Goal: Task Accomplishment & Management: Manage account settings

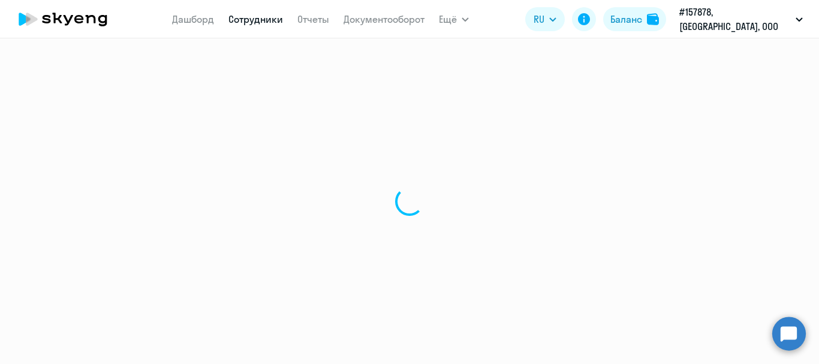
select select "30"
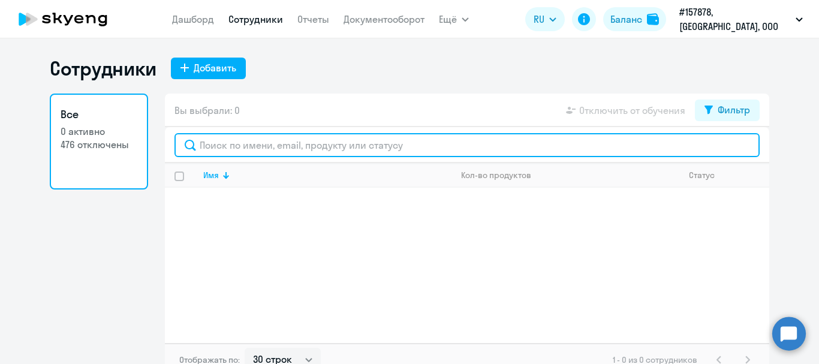
click at [257, 149] on input "text" at bounding box center [466, 145] width 585 height 24
type input "g"
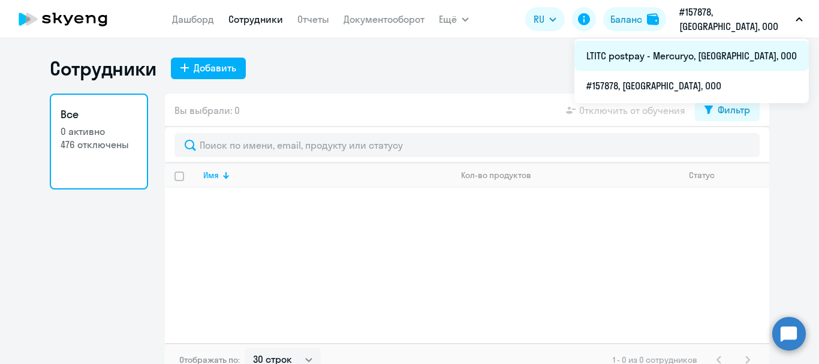
click at [710, 47] on li "LTITC postpay - Mercuryo, [GEOGRAPHIC_DATA], ООО" at bounding box center [691, 56] width 234 height 30
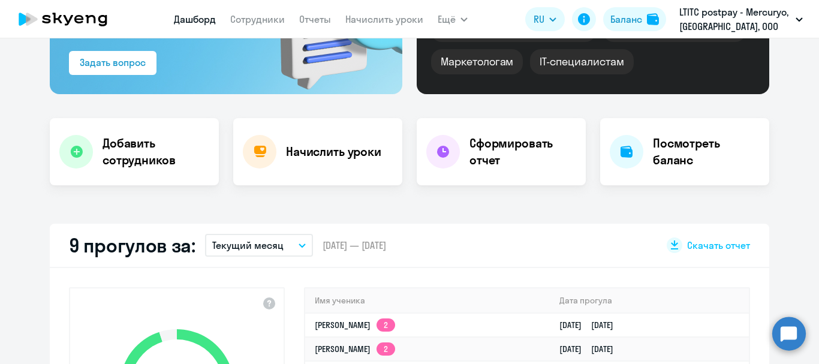
scroll to position [310, 0]
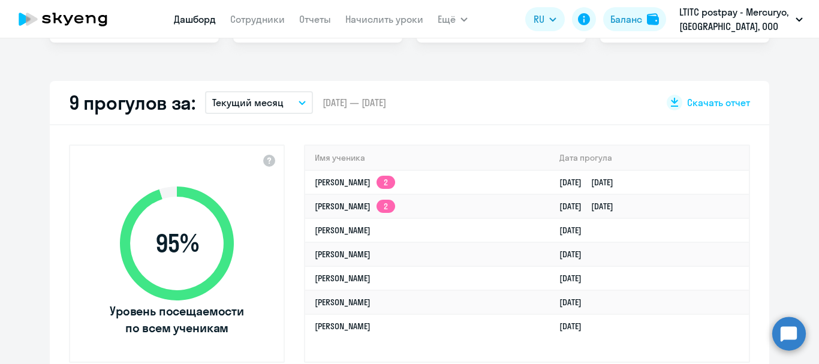
select select "30"
click at [249, 25] on app-menu-item-link "Сотрудники" at bounding box center [257, 19] width 55 height 15
click at [252, 22] on link "Сотрудники" at bounding box center [257, 19] width 55 height 12
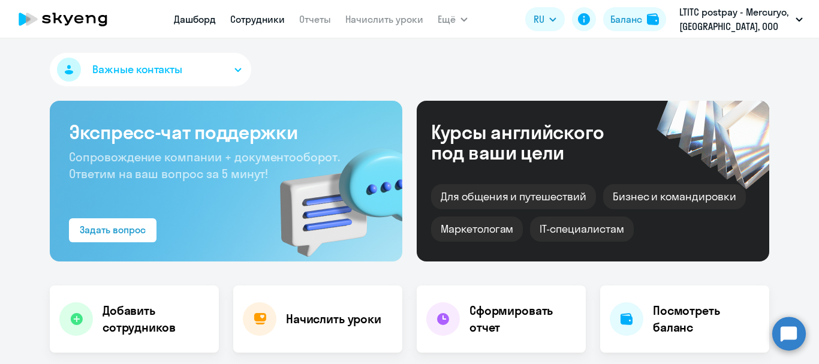
select select "30"
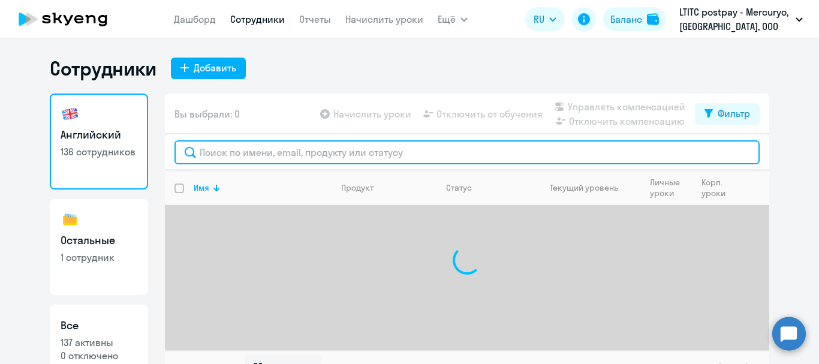
click at [281, 158] on input "text" at bounding box center [466, 152] width 585 height 24
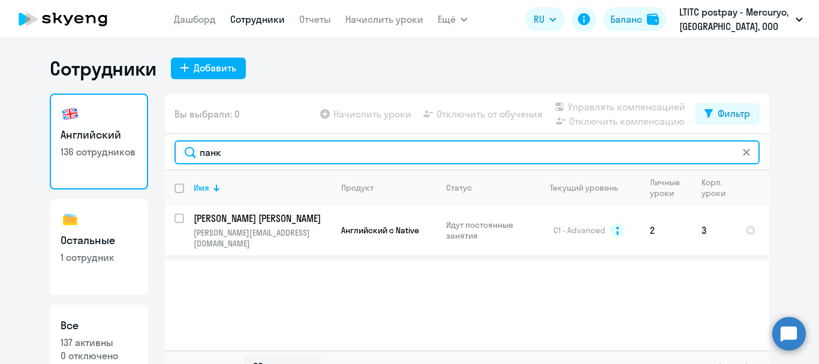
type input "панк"
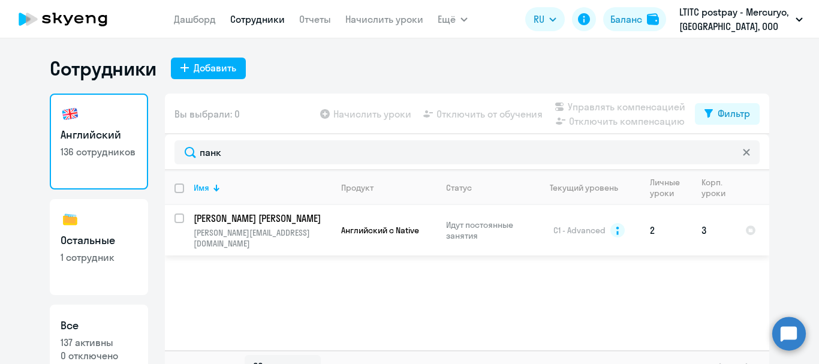
click at [176, 217] on input "select row 13717822" at bounding box center [186, 225] width 24 height 24
checkbox input "true"
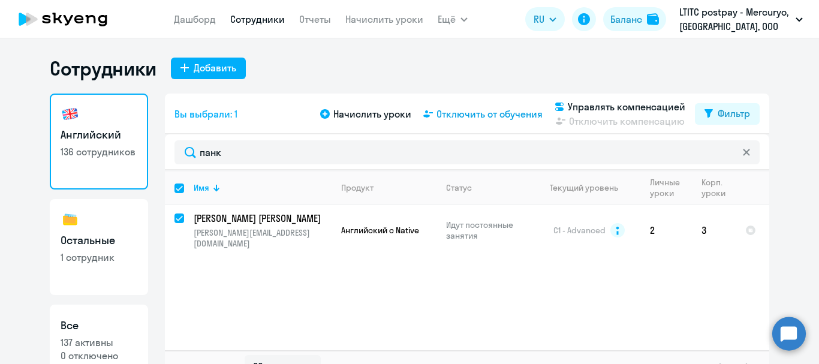
click at [516, 109] on span "Отключить от обучения" at bounding box center [489, 114] width 106 height 14
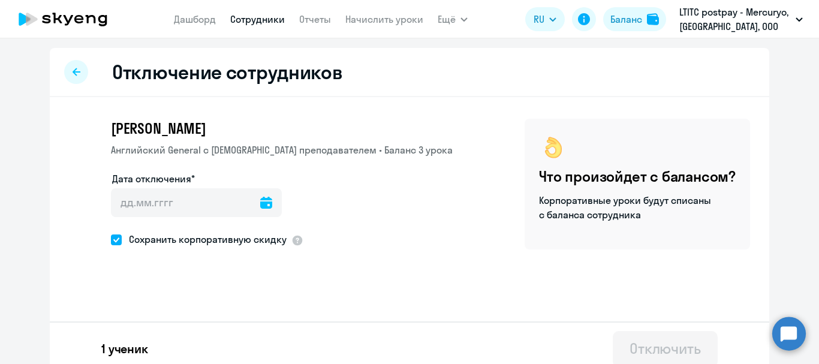
click at [260, 207] on icon at bounding box center [266, 203] width 12 height 12
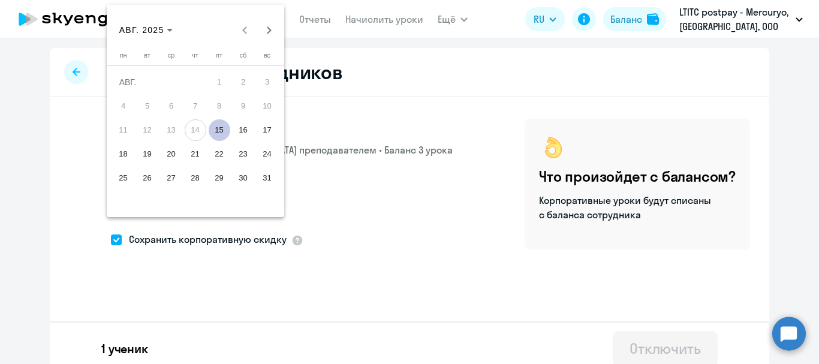
click at [222, 124] on span "15" at bounding box center [220, 130] width 22 height 22
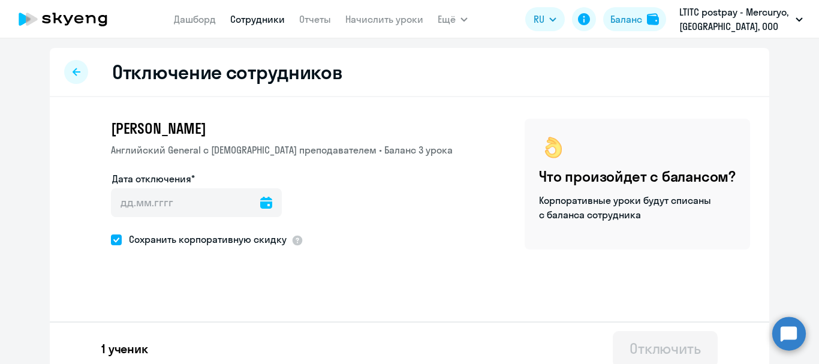
type input "[DATE]"
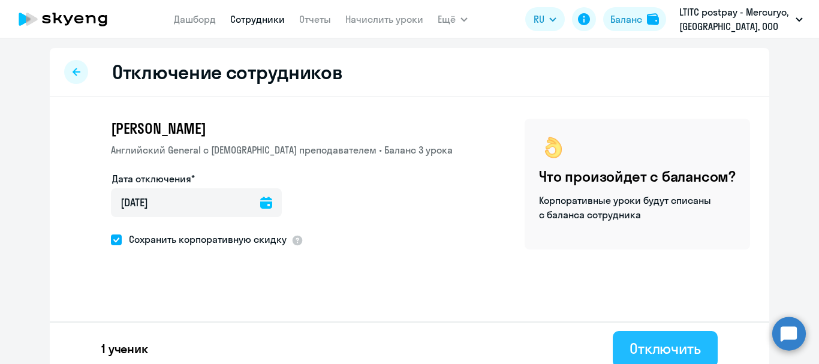
click at [680, 340] on div "Отключить" at bounding box center [665, 348] width 71 height 19
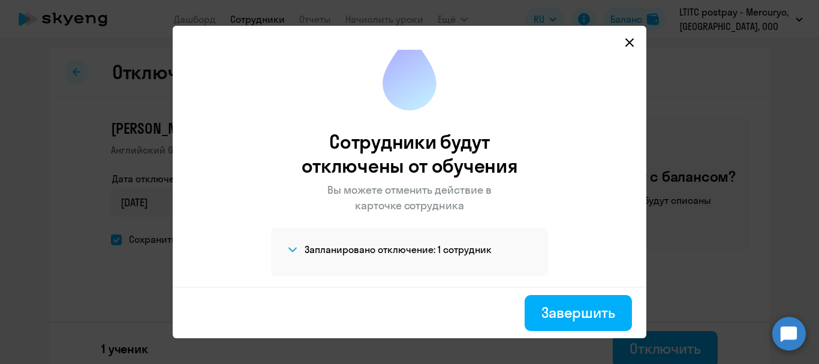
scroll to position [20, 0]
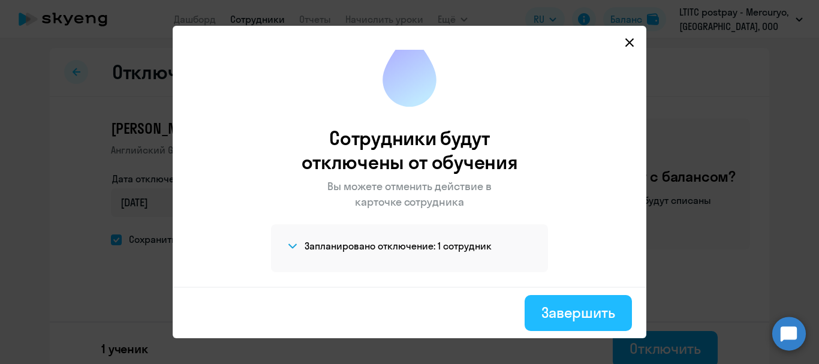
click at [579, 316] on div "Завершить" at bounding box center [578, 312] width 74 height 19
select select "30"
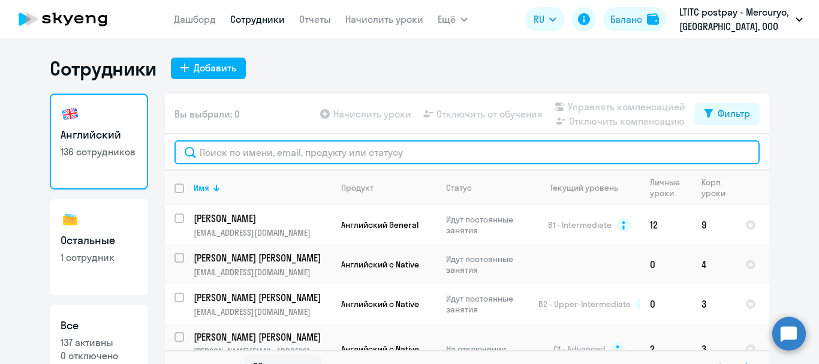
click at [285, 148] on input "text" at bounding box center [466, 152] width 585 height 24
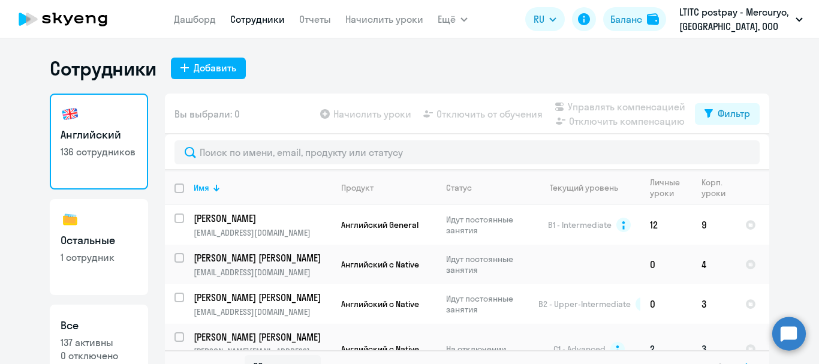
click at [254, 327] on td "[PERSON_NAME] [PERSON_NAME] [PERSON_NAME][EMAIL_ADDRESS][DOMAIN_NAME]" at bounding box center [257, 349] width 147 height 50
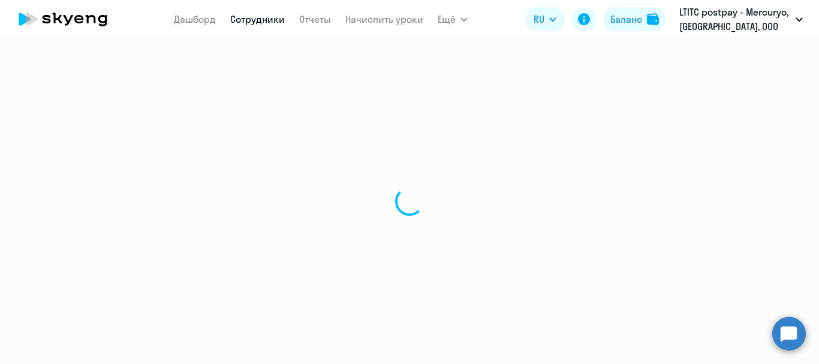
select select "english"
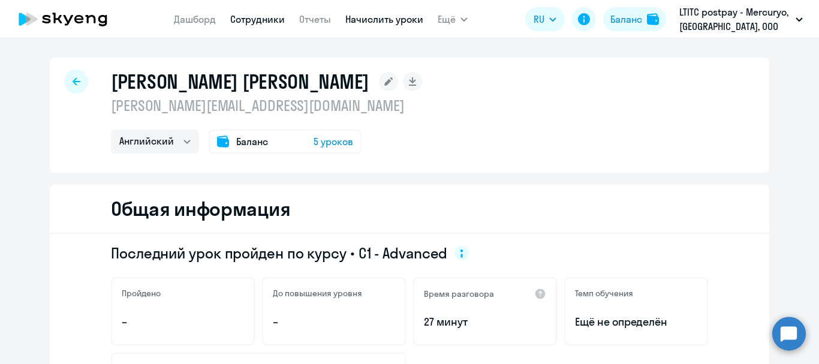
click at [403, 20] on link "Начислить уроки" at bounding box center [384, 19] width 78 height 12
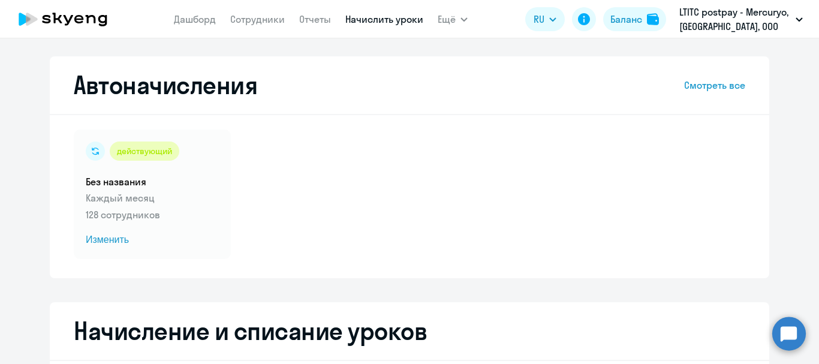
select select "10"
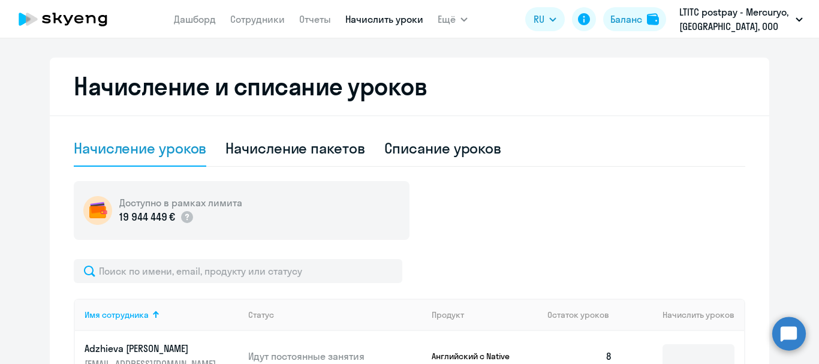
scroll to position [257, 0]
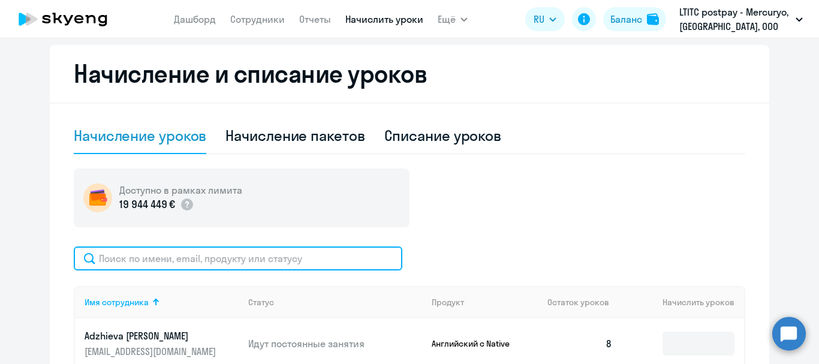
click at [258, 251] on input "text" at bounding box center [238, 258] width 329 height 24
type input "панк"
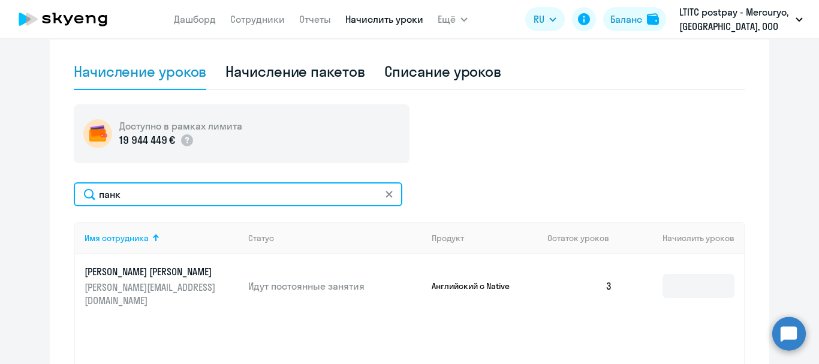
scroll to position [330, 0]
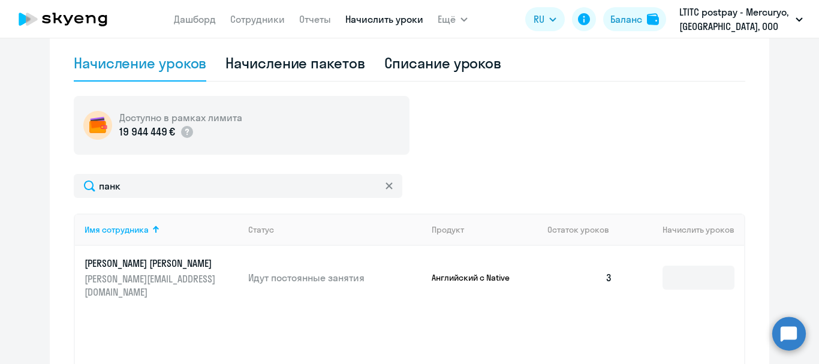
click at [126, 258] on p "[PERSON_NAME] [PERSON_NAME]" at bounding box center [152, 263] width 134 height 13
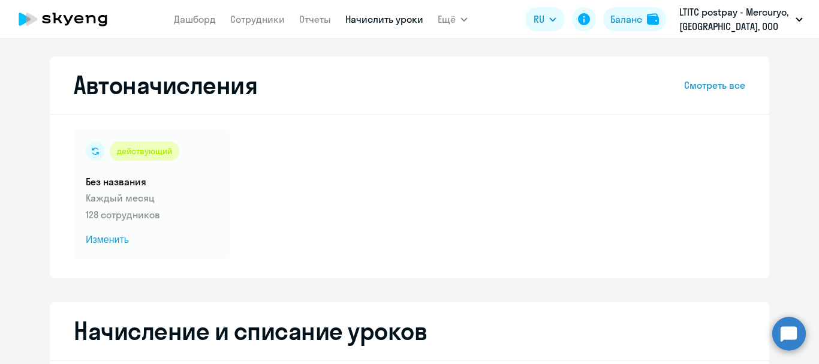
select select "english"
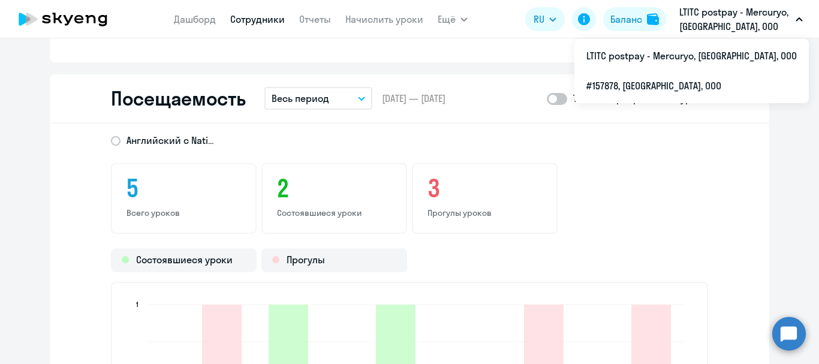
scroll to position [1142, 0]
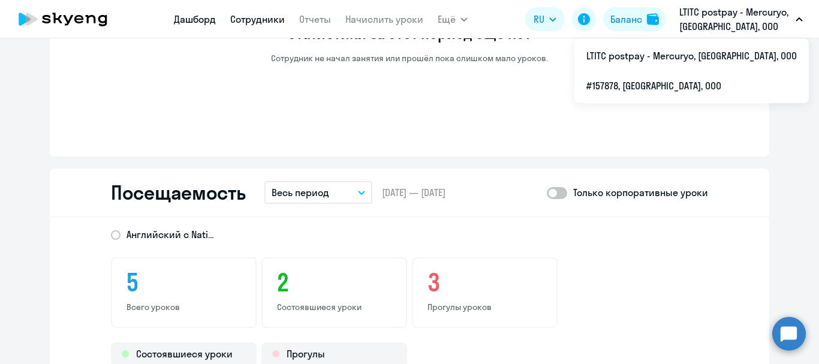
click at [209, 17] on link "Дашборд" at bounding box center [195, 19] width 42 height 12
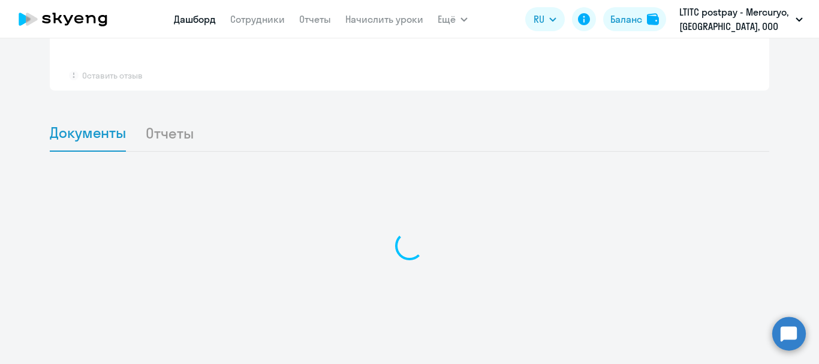
scroll to position [968, 0]
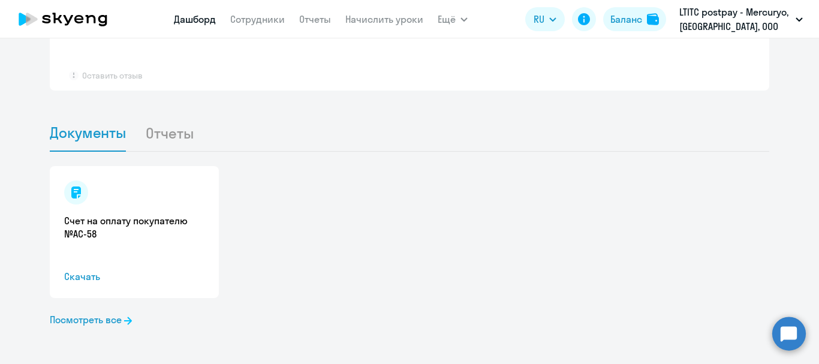
select select "30"
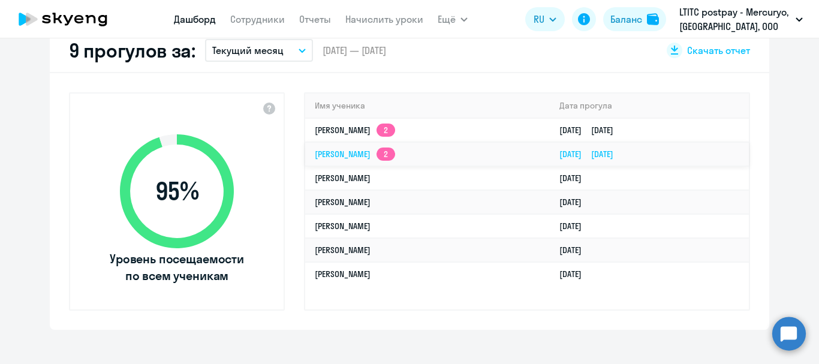
scroll to position [365, 0]
